Goal: Task Accomplishment & Management: Manage account settings

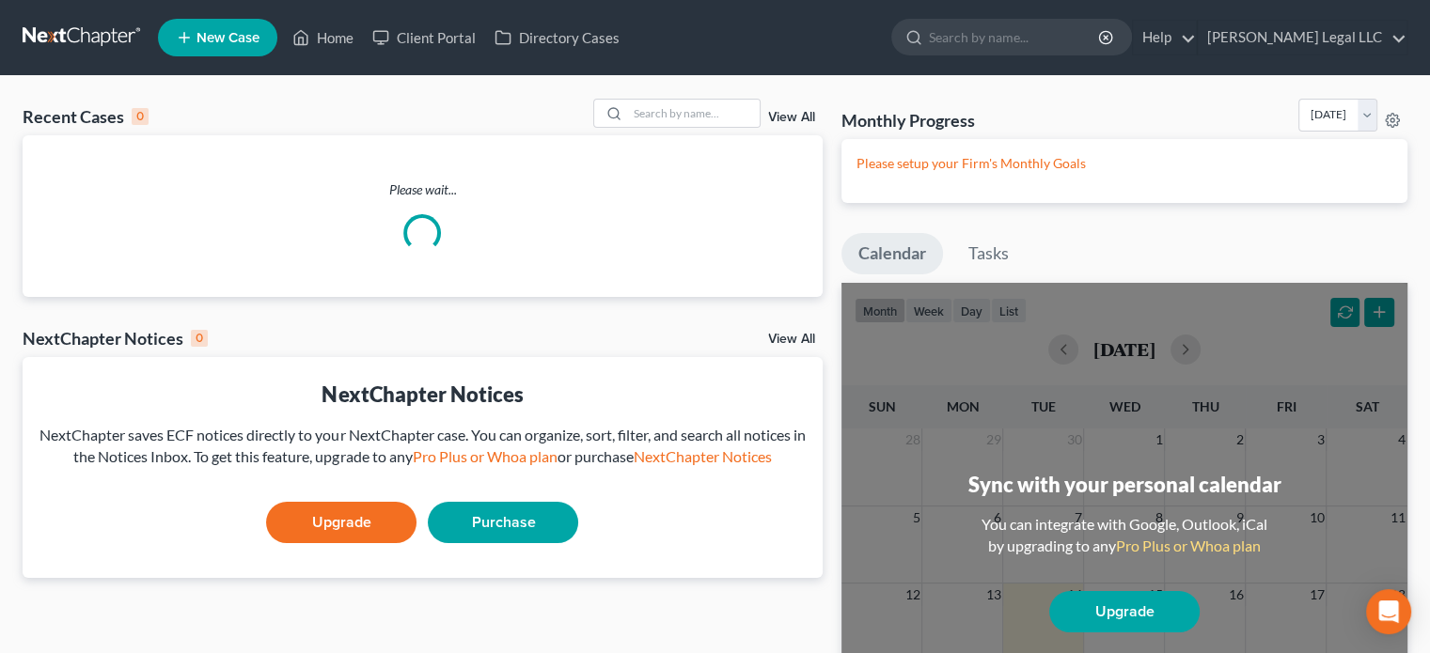
click at [801, 121] on link "View All" at bounding box center [791, 117] width 47 height 13
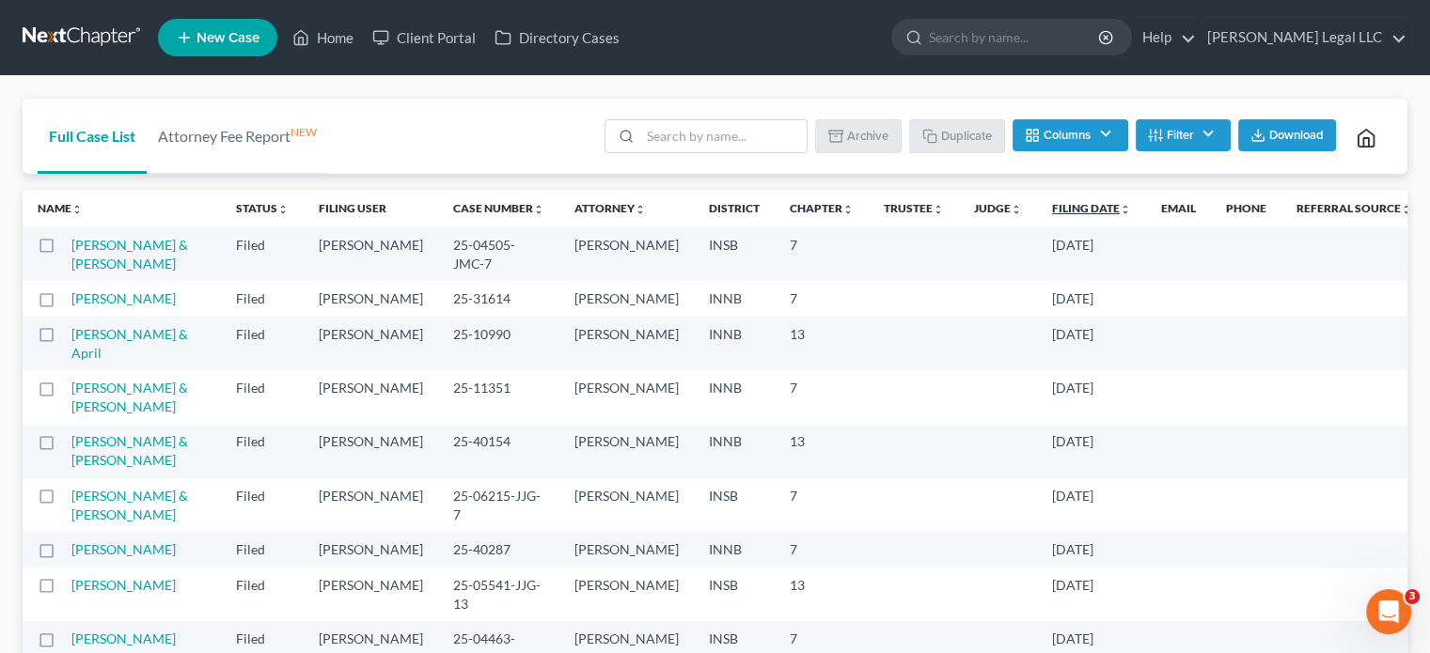
click at [1052, 208] on link "Filing Date unfold_more expand_more expand_less" at bounding box center [1091, 208] width 79 height 14
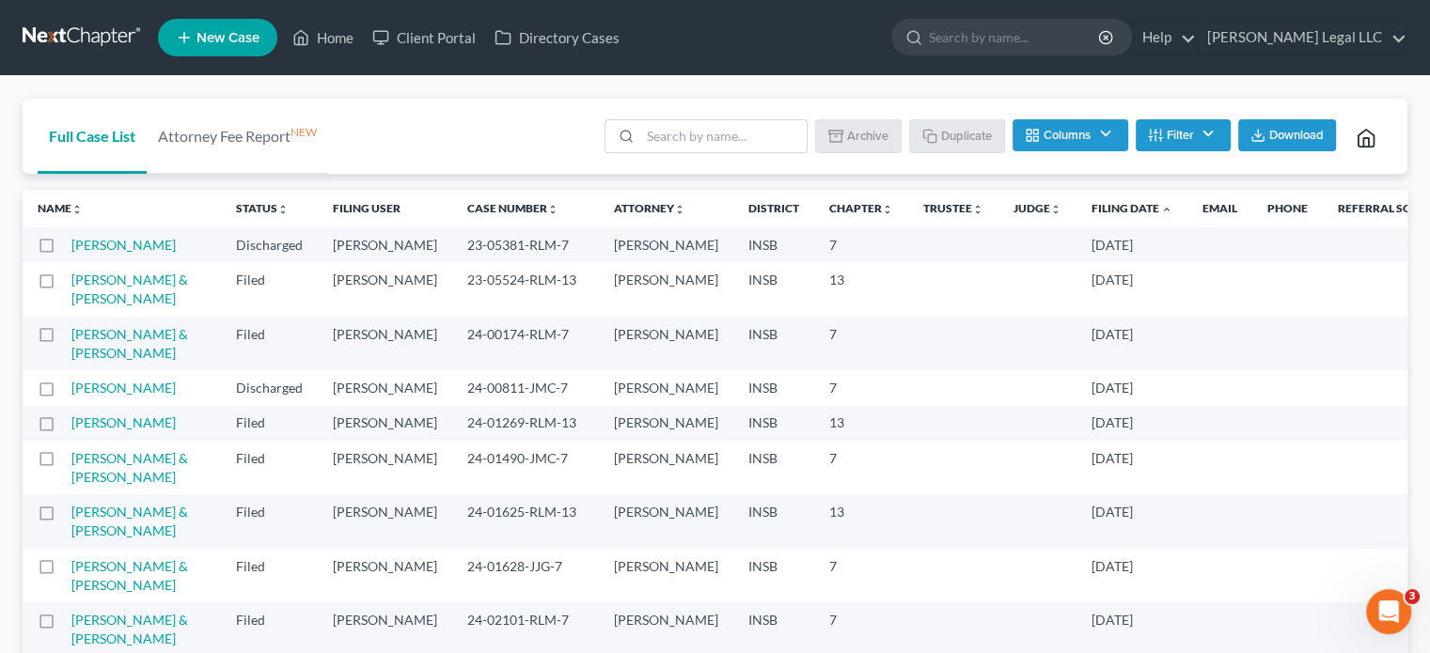
click at [1076, 202] on th "Filing Date unfold_more expand_more expand_less" at bounding box center [1131, 209] width 111 height 38
click at [1091, 213] on link "Filing Date unfold_more expand_more expand_less" at bounding box center [1131, 208] width 81 height 14
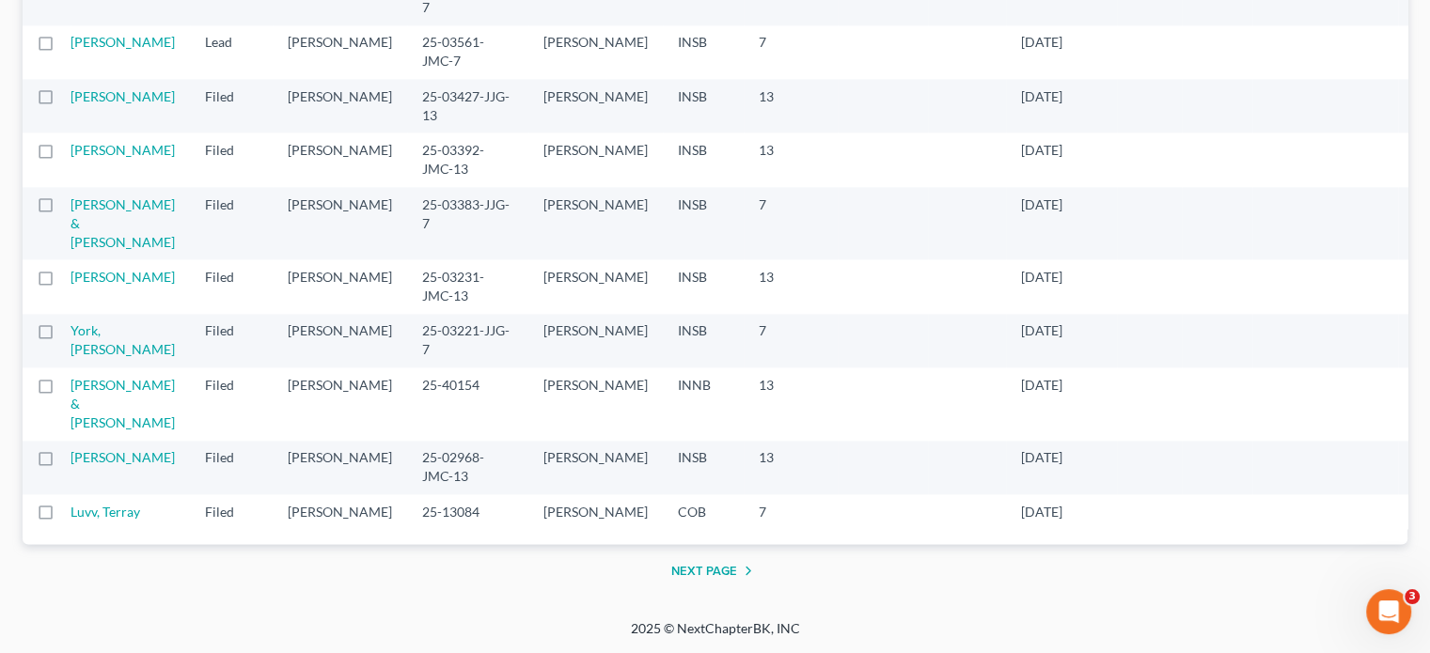
scroll to position [0, 60]
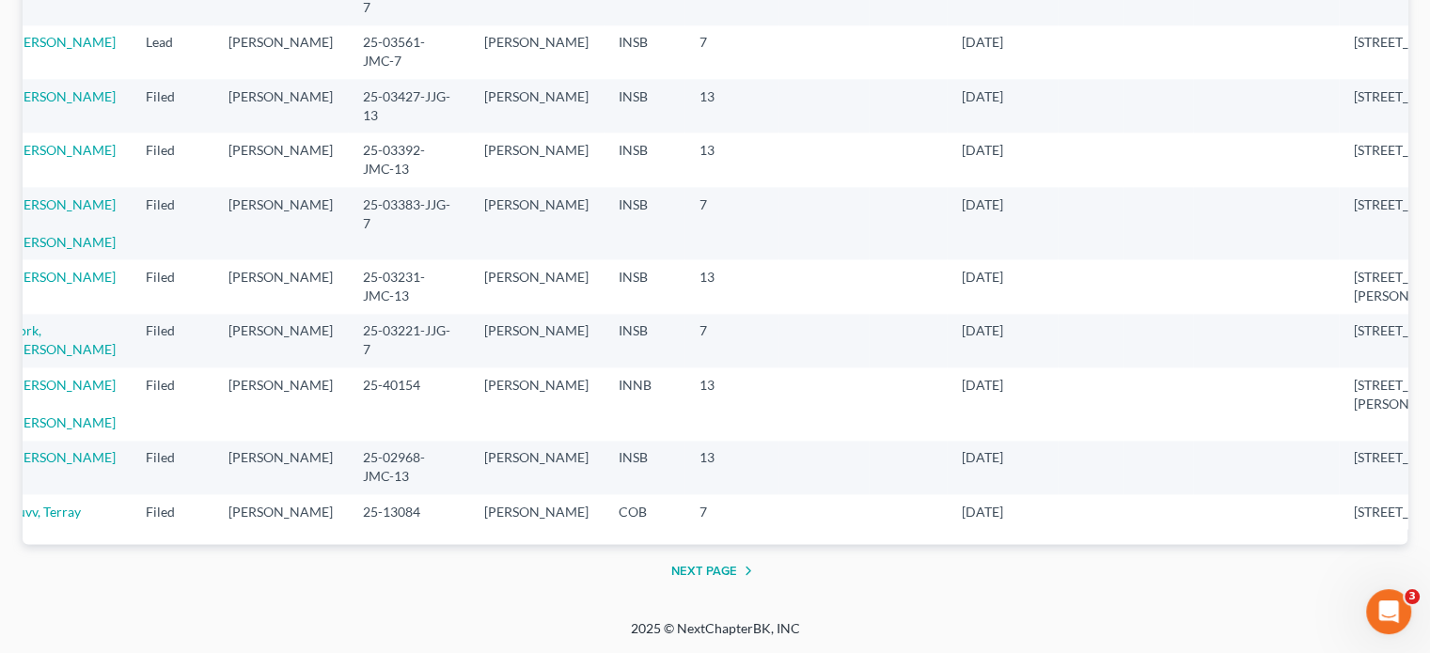
drag, startPoint x: 427, startPoint y: 204, endPoint x: 368, endPoint y: 198, distance: 59.5
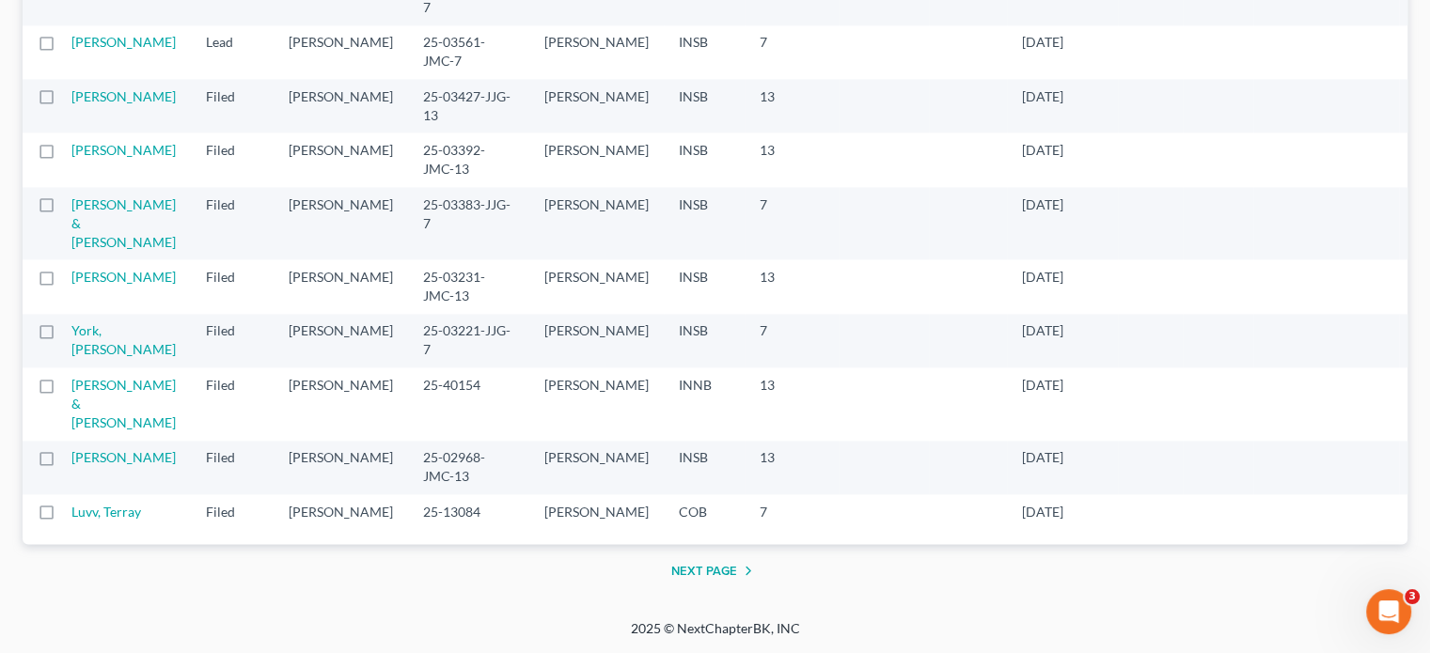
drag, startPoint x: 344, startPoint y: 203, endPoint x: 496, endPoint y: 209, distance: 152.4
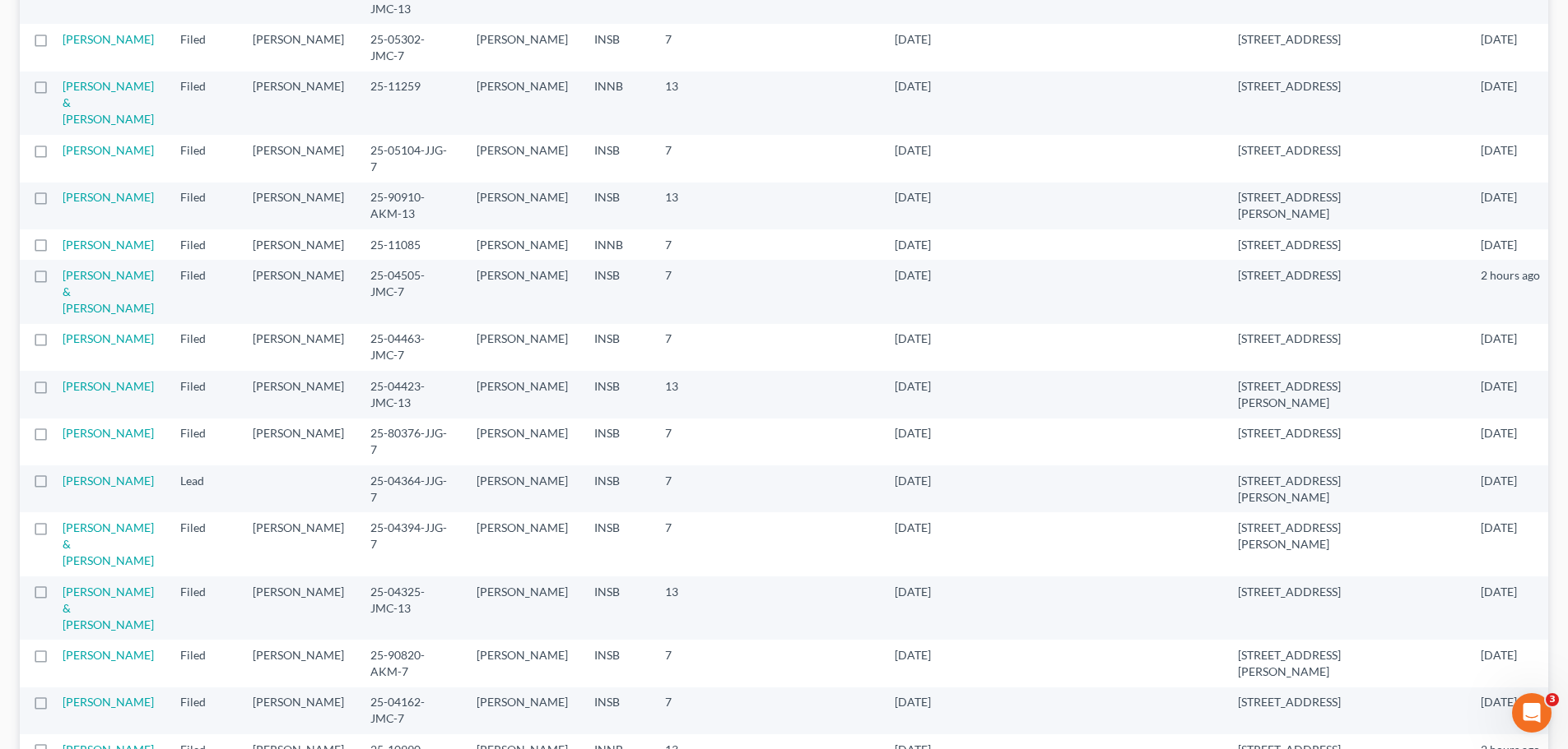
scroll to position [1228, 0]
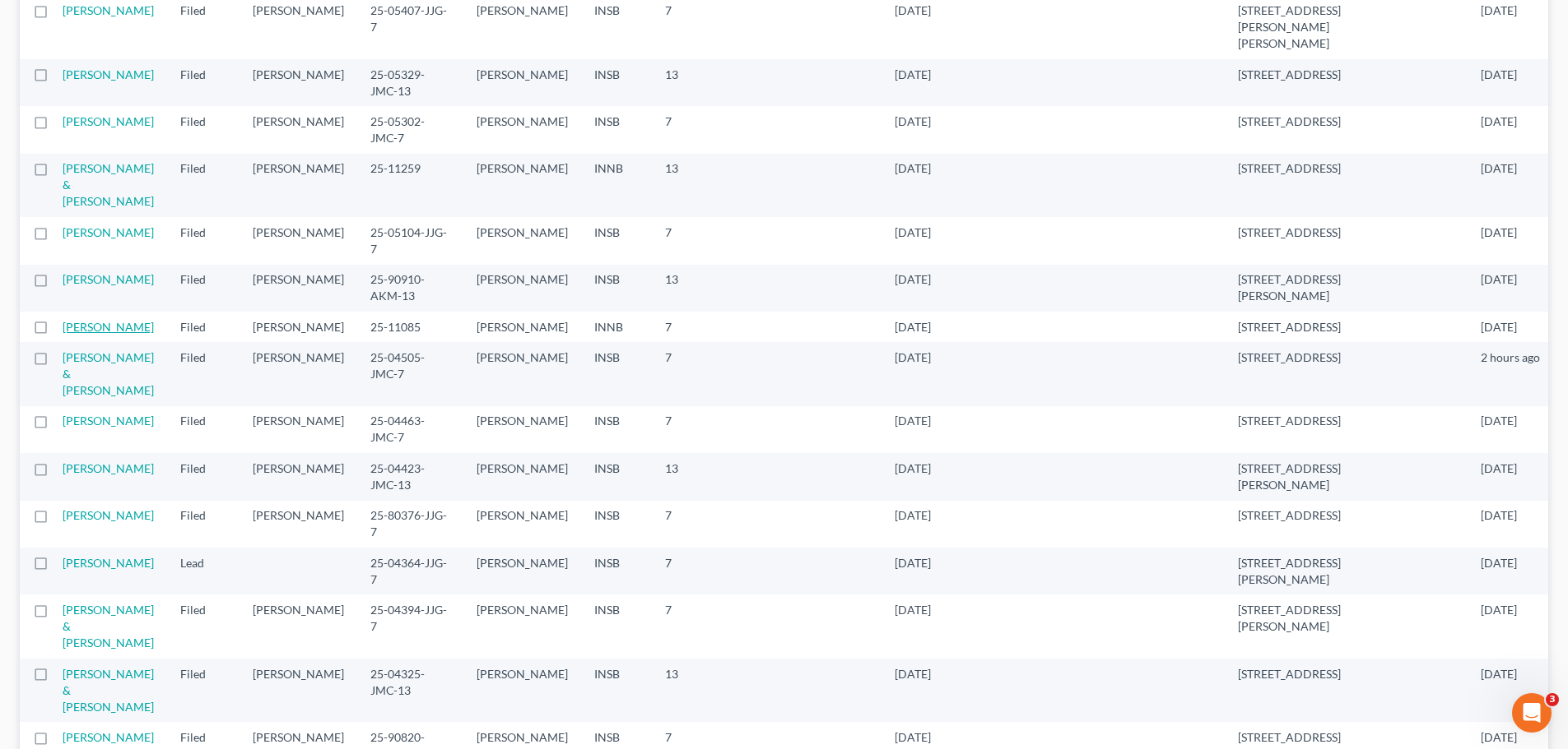
click at [113, 334] on link "[PERSON_NAME]" at bounding box center [108, 327] width 91 height 14
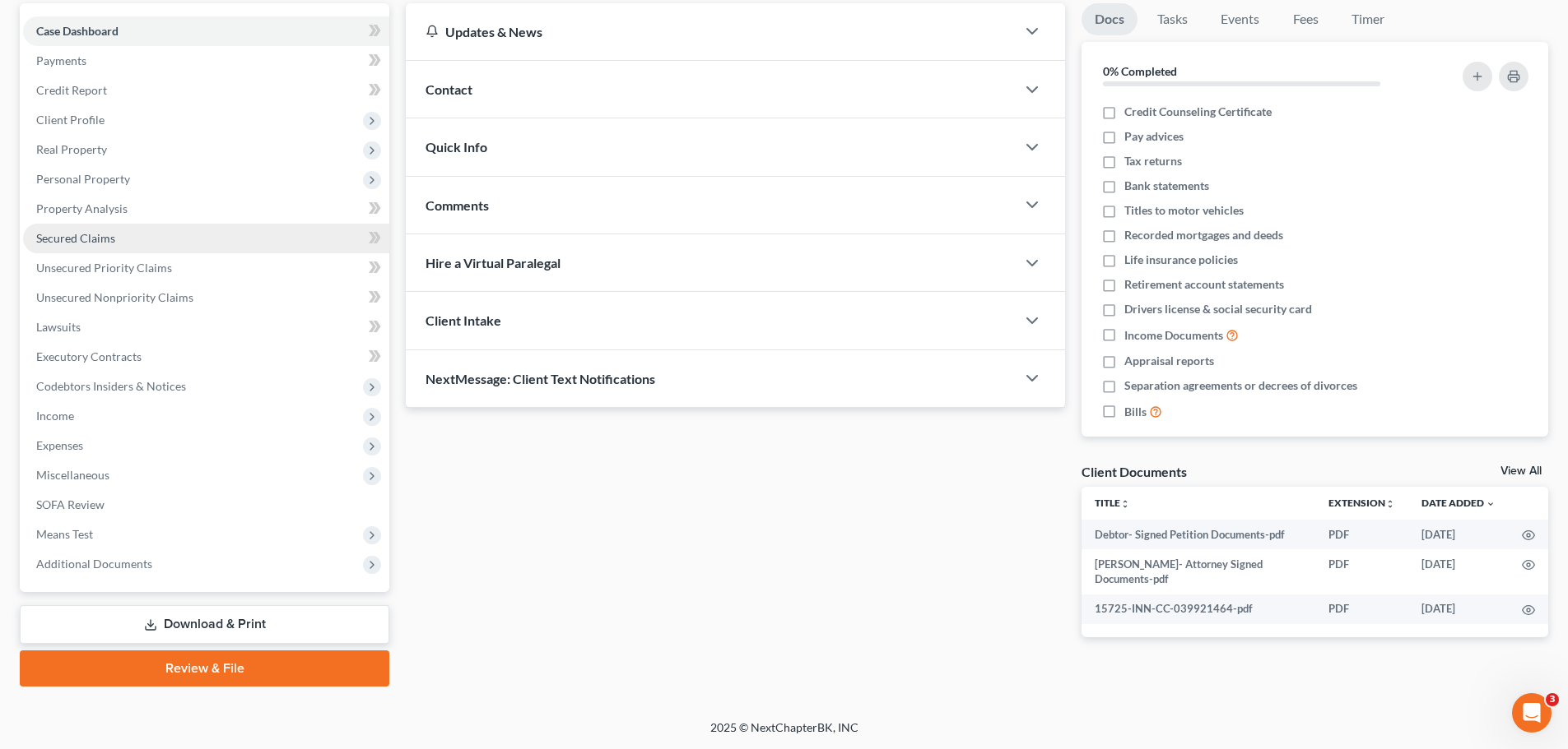
click at [68, 241] on span "Secured Claims" at bounding box center [75, 238] width 79 height 14
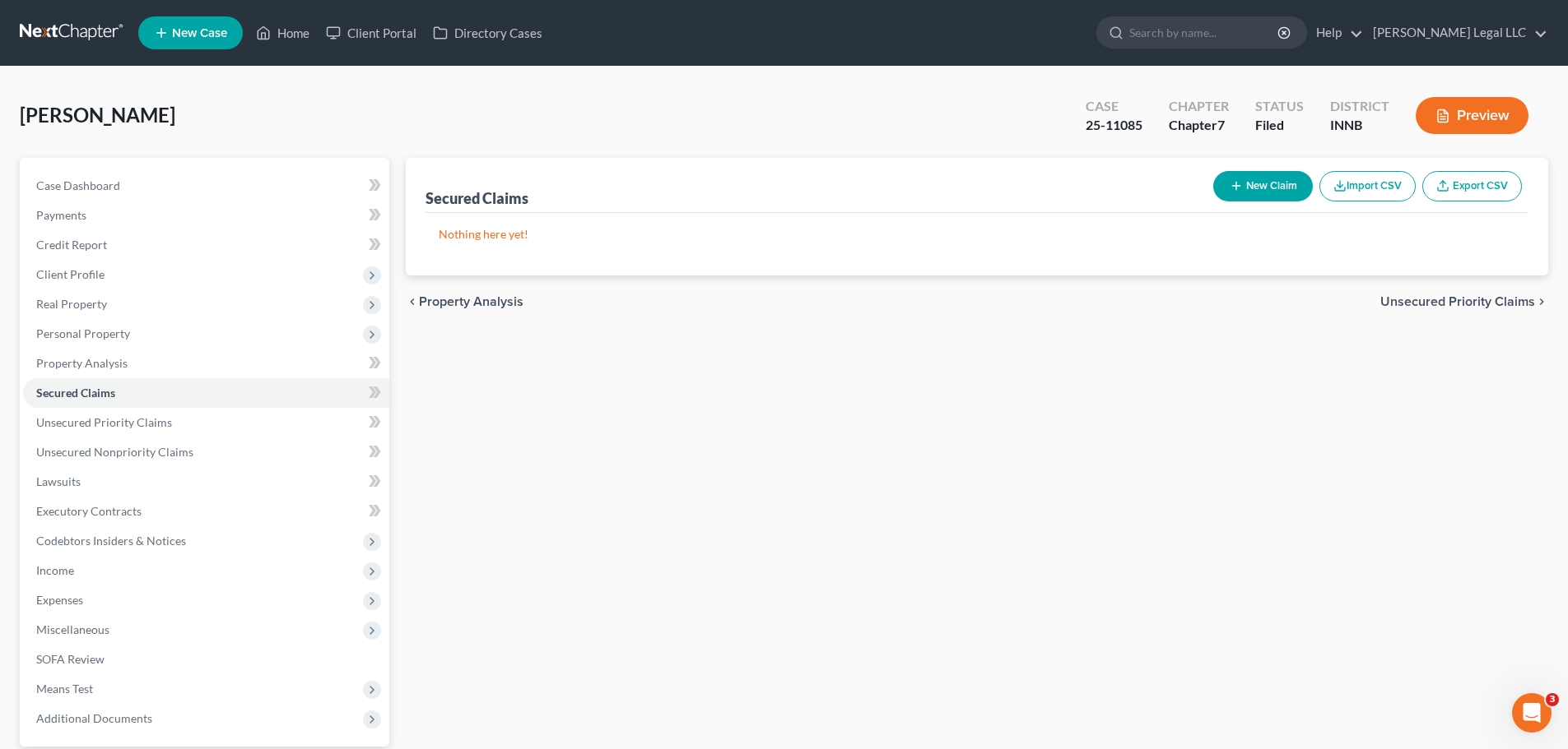
click at [245, 26] on li "New Case" at bounding box center [193, 32] width 109 height 38
click at [275, 25] on link "Home" at bounding box center [283, 33] width 70 height 30
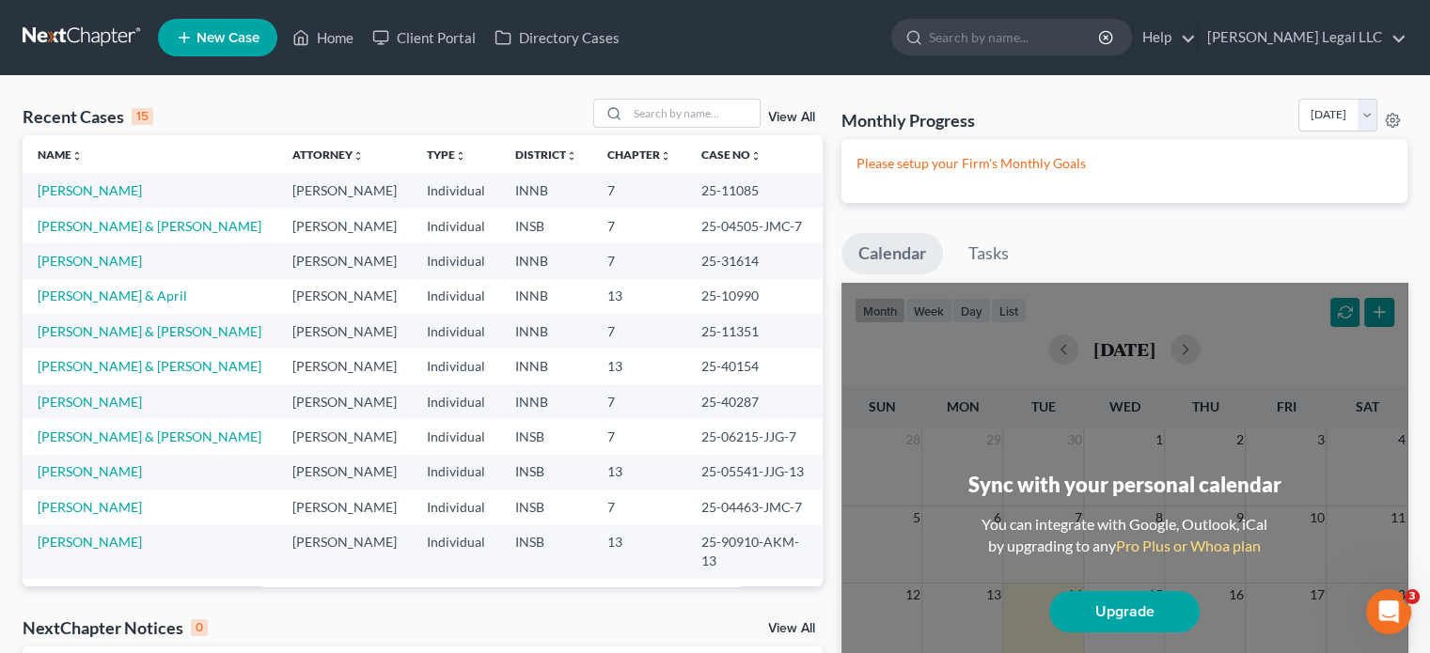
click at [798, 108] on div "View All" at bounding box center [707, 113] width 229 height 29
click at [798, 111] on link "View All" at bounding box center [791, 117] width 47 height 13
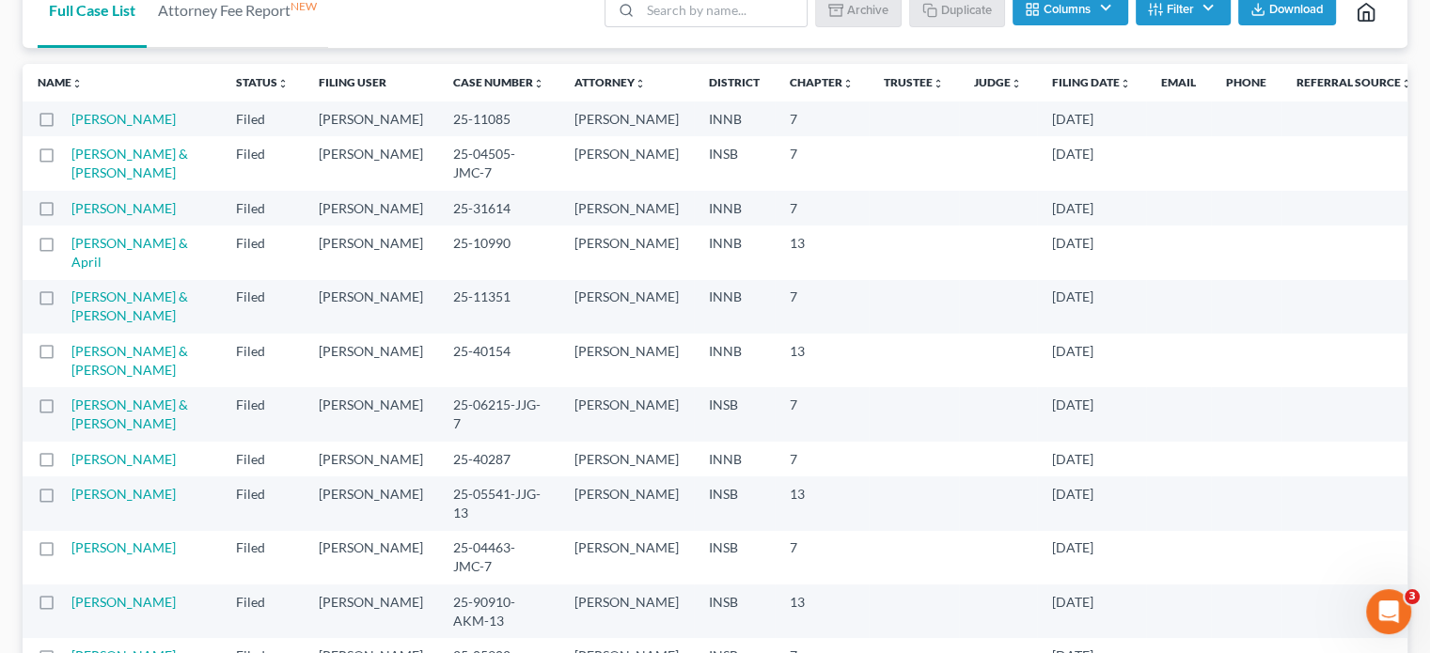
scroll to position [94, 0]
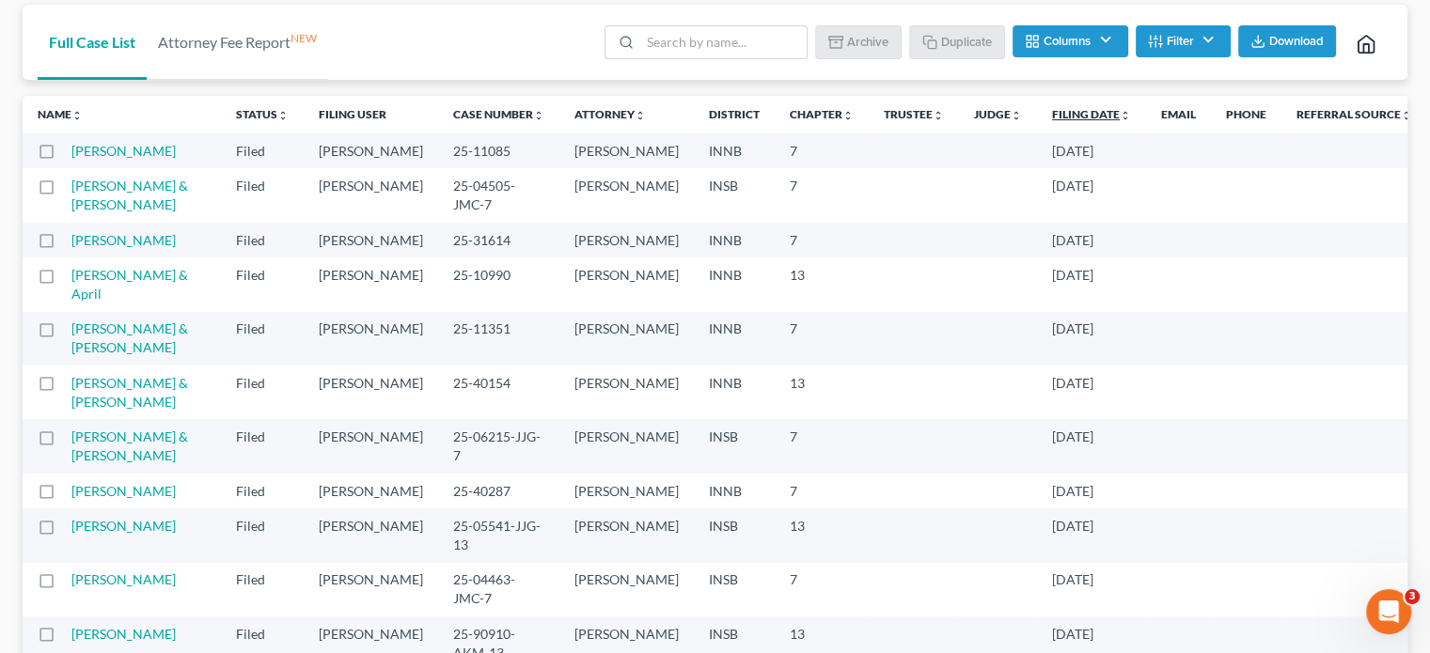
click at [1052, 116] on link "Filing Date unfold_more expand_more expand_less" at bounding box center [1091, 114] width 79 height 14
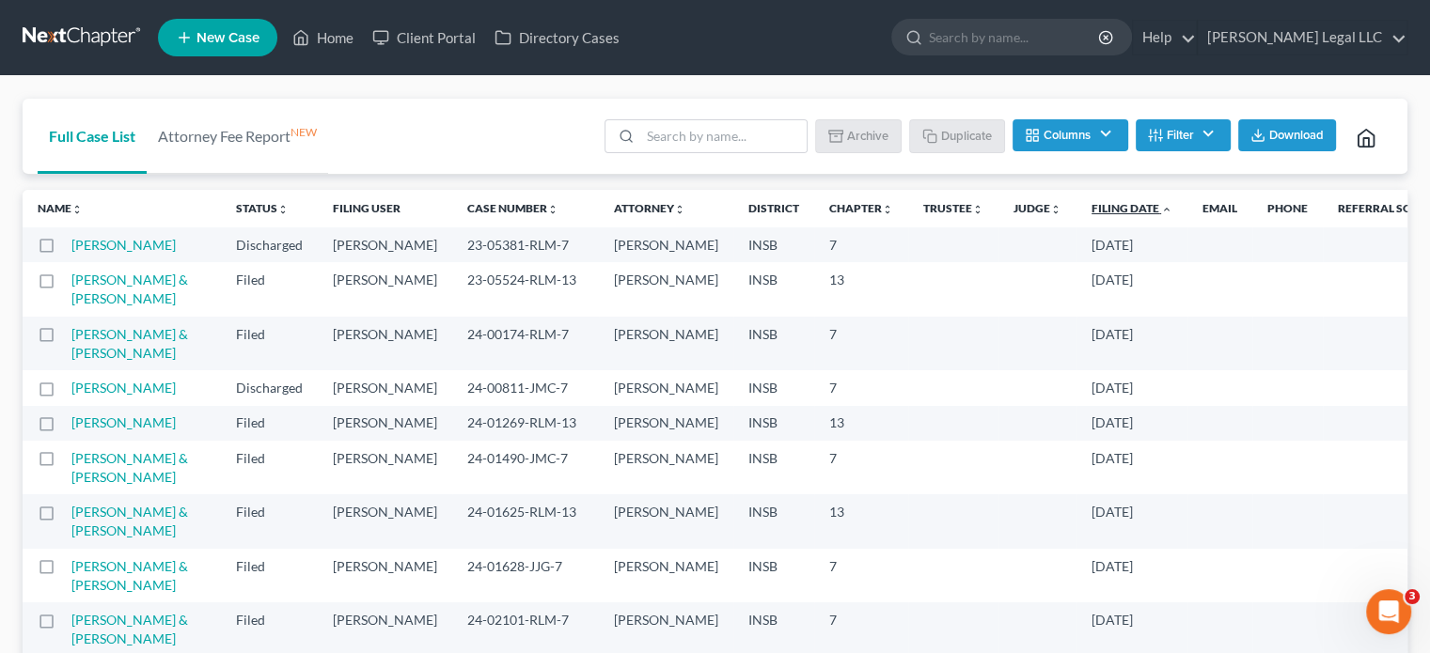
click at [1091, 202] on link "Filing Date unfold_more expand_more expand_less" at bounding box center [1131, 208] width 81 height 14
click at [1091, 207] on link "Filing Date unfold_more expand_more expand_less" at bounding box center [1131, 208] width 81 height 14
